Goal: Find contact information: Find contact information

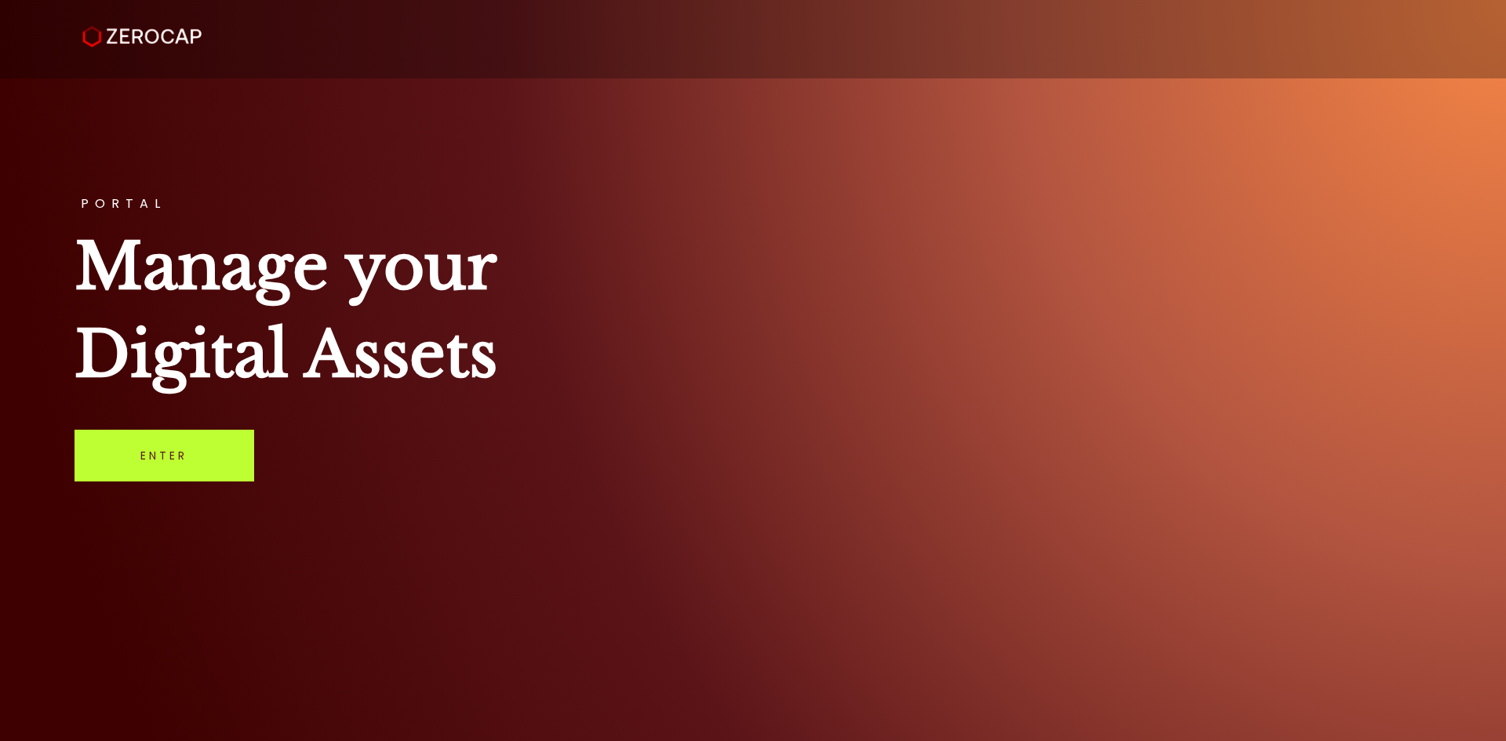
click at [181, 449] on link "Enter" at bounding box center [165, 456] width 180 height 52
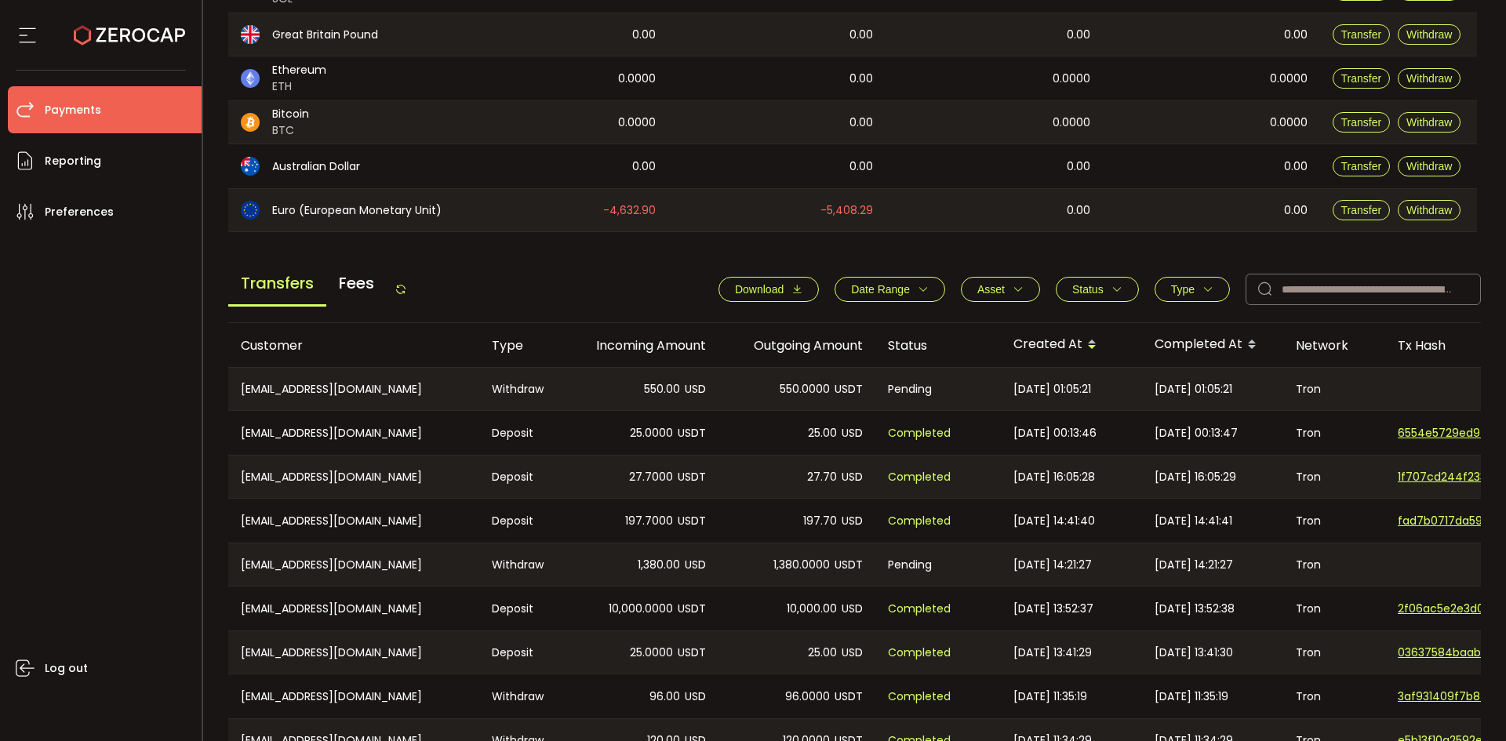
scroll to position [530, 0]
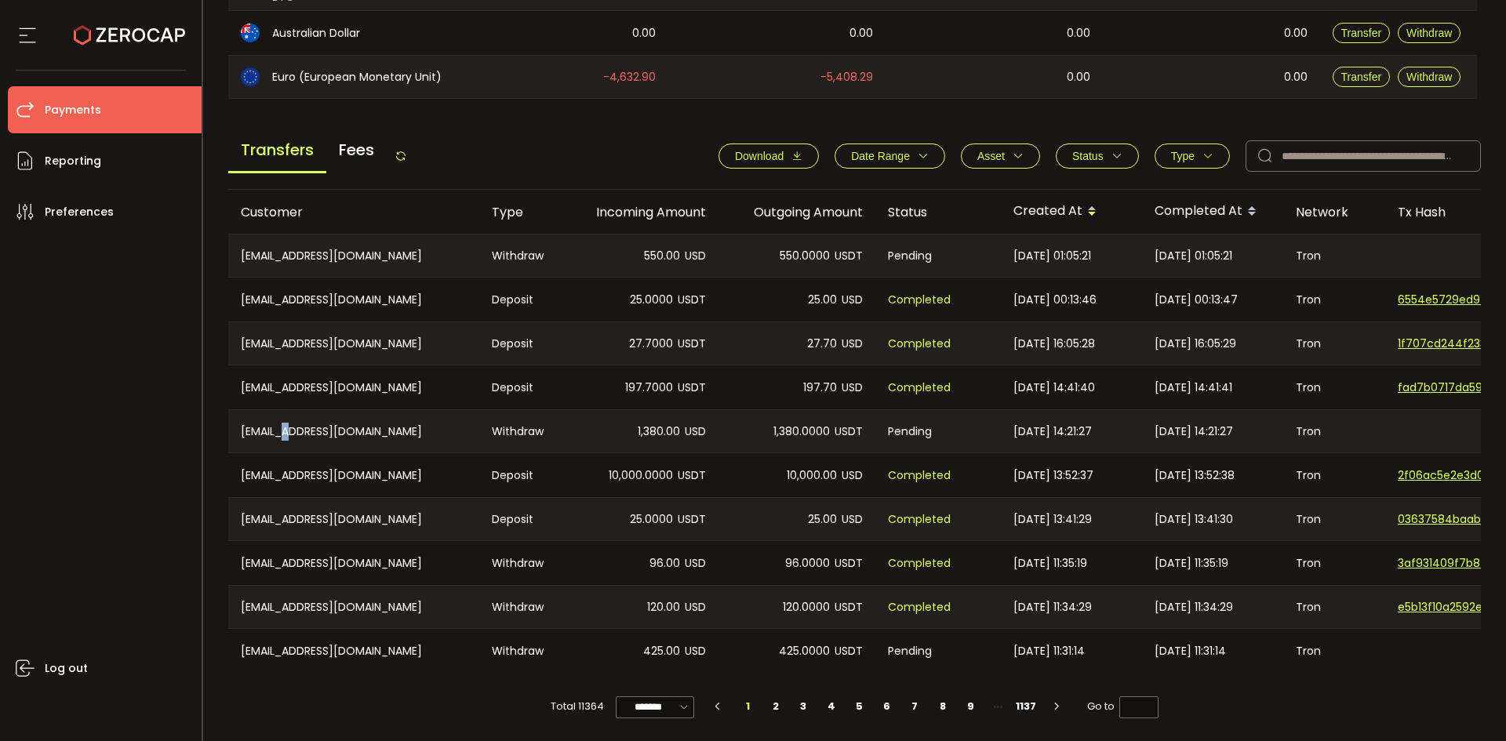
click at [285, 421] on div "CN-thisgugu@163.com" at bounding box center [353, 431] width 251 height 42
click at [287, 423] on div "CN-thisgugu@163.com" at bounding box center [353, 431] width 251 height 42
drag, startPoint x: 264, startPoint y: 423, endPoint x: 403, endPoint y: 423, distance: 138.8
click at [403, 423] on div "CN-thisgugu@163.com" at bounding box center [353, 431] width 251 height 42
copy div "thisgugu@163.com"
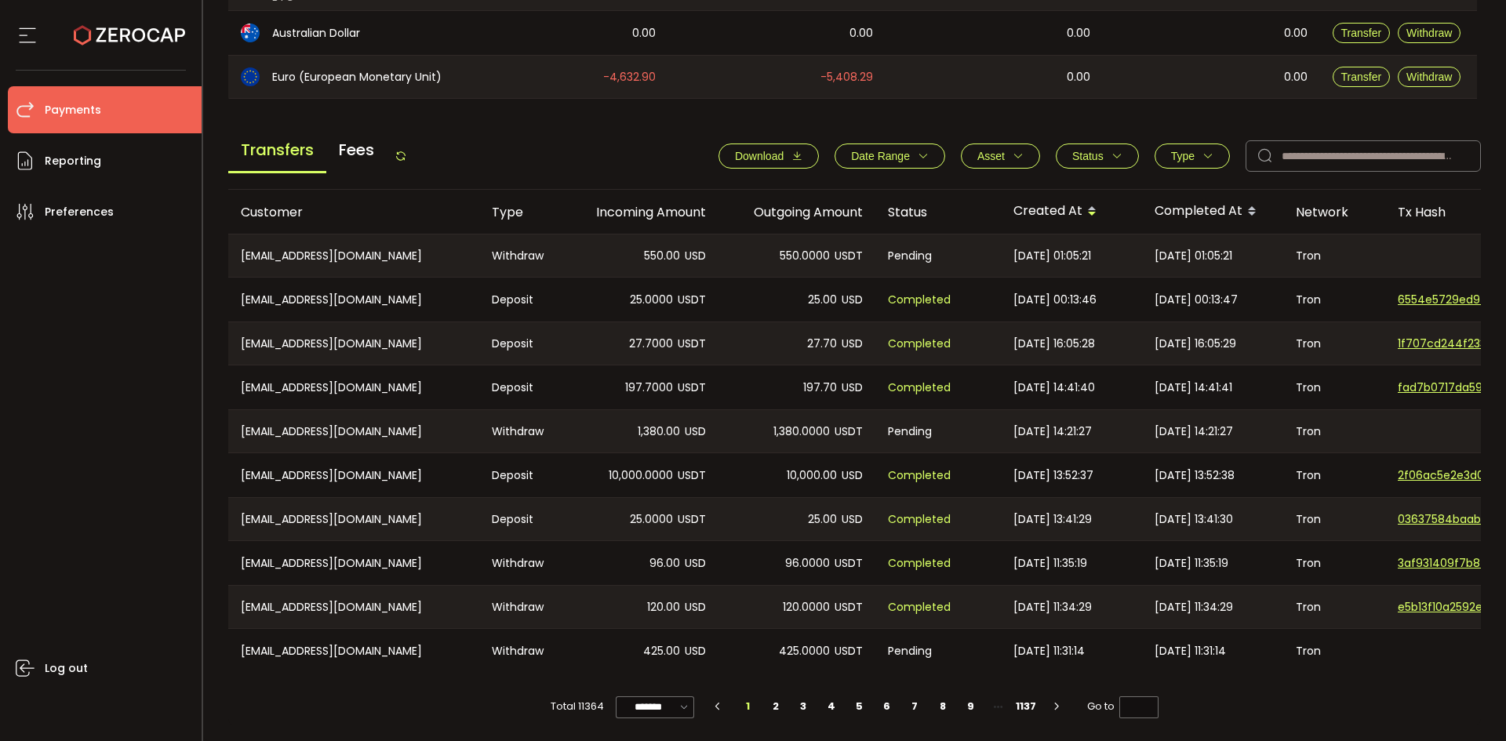
click at [350, 649] on div "CN-1006678462@qq.com" at bounding box center [353, 651] width 251 height 44
drag, startPoint x: 262, startPoint y: 644, endPoint x: 401, endPoint y: 645, distance: 138.8
click at [402, 645] on div "CN-1006678462@qq.com" at bounding box center [353, 651] width 251 height 44
copy div "1006678462@qq.com"
